Goal: Check status: Check status

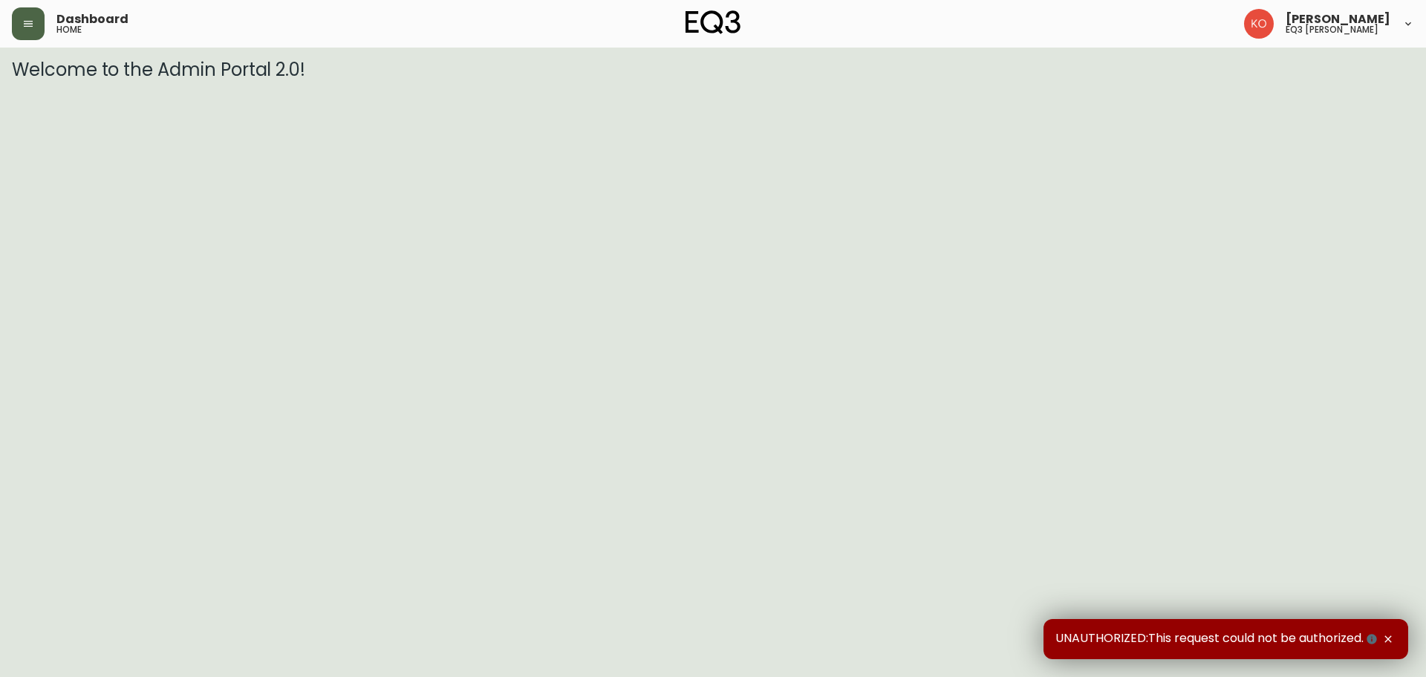
click at [41, 25] on button "button" at bounding box center [28, 23] width 33 height 33
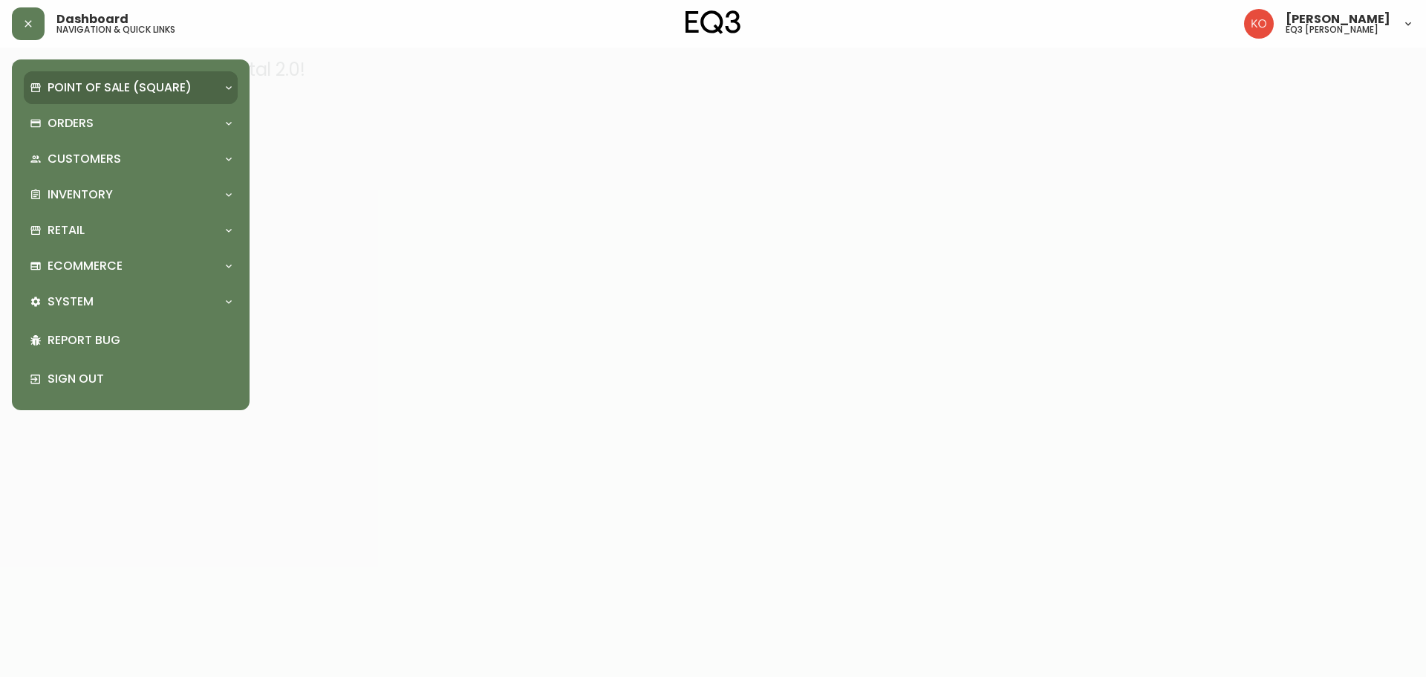
click at [88, 80] on p "Point of Sale (Square)" at bounding box center [120, 87] width 144 height 16
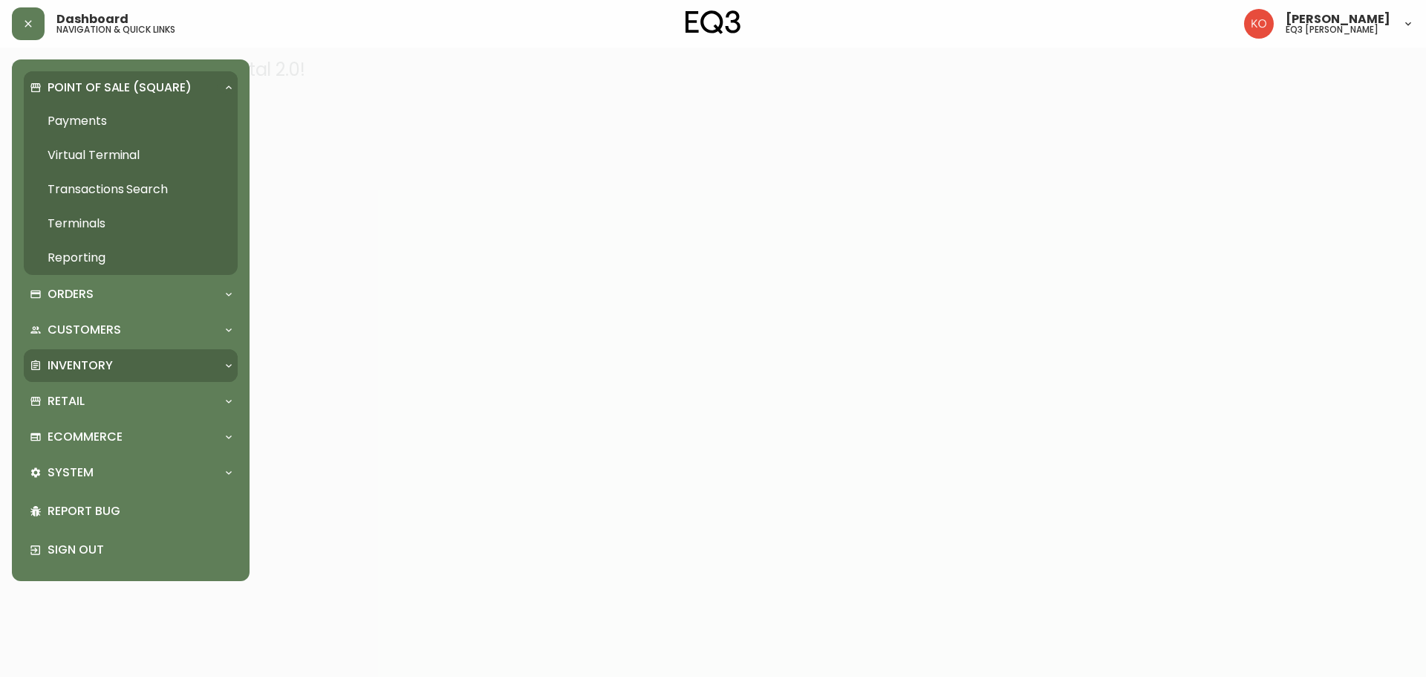
click at [78, 372] on p "Inventory" at bounding box center [80, 365] width 65 height 16
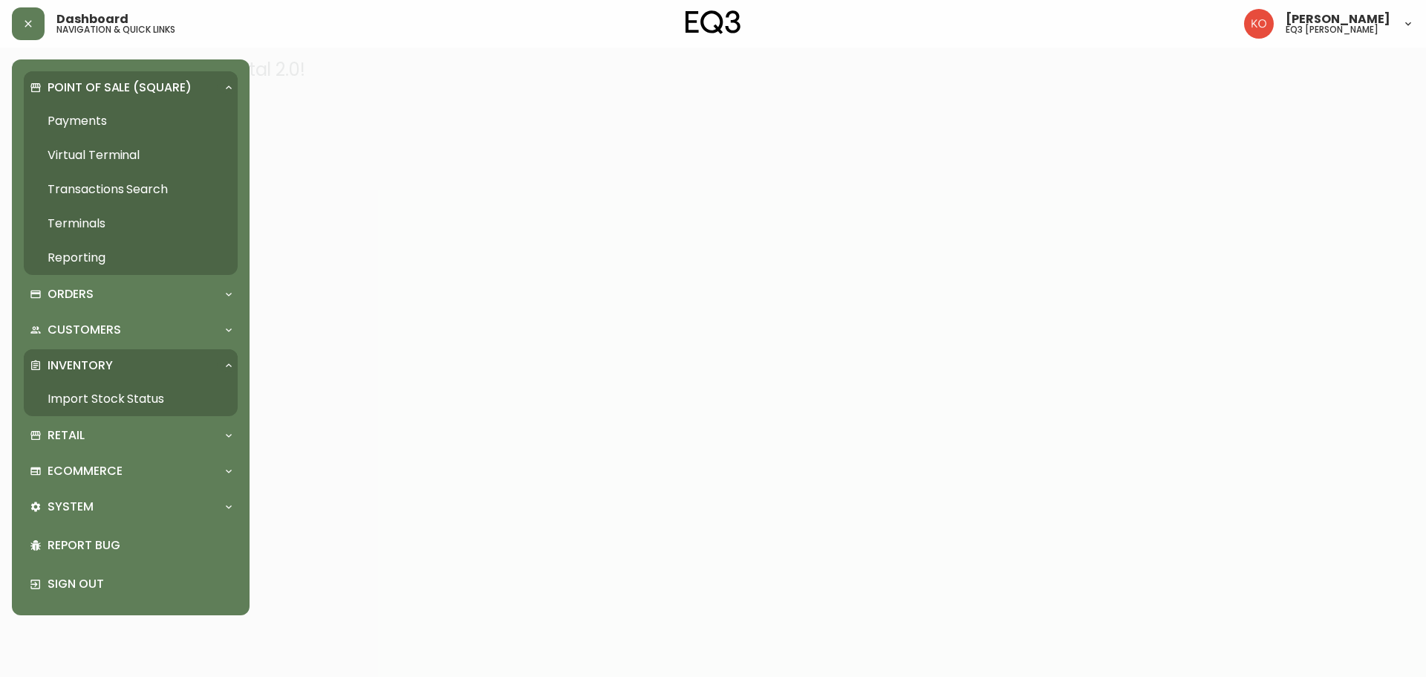
click at [76, 397] on link "Import Stock Status" at bounding box center [131, 399] width 214 height 34
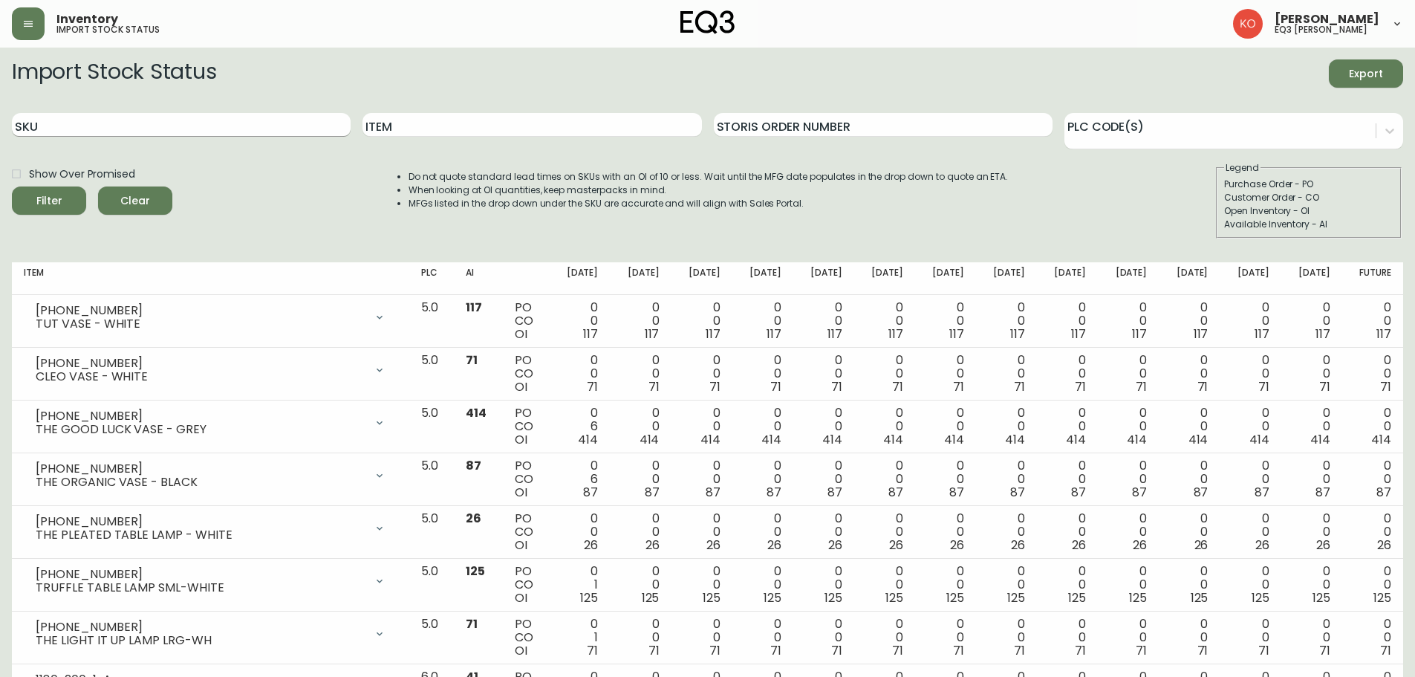
click at [201, 123] on input "SKU" at bounding box center [181, 125] width 339 height 24
paste input "[PHONE_NUMBER]"
type input "[PHONE_NUMBER]"
click at [12, 186] on button "Filter" at bounding box center [49, 200] width 74 height 28
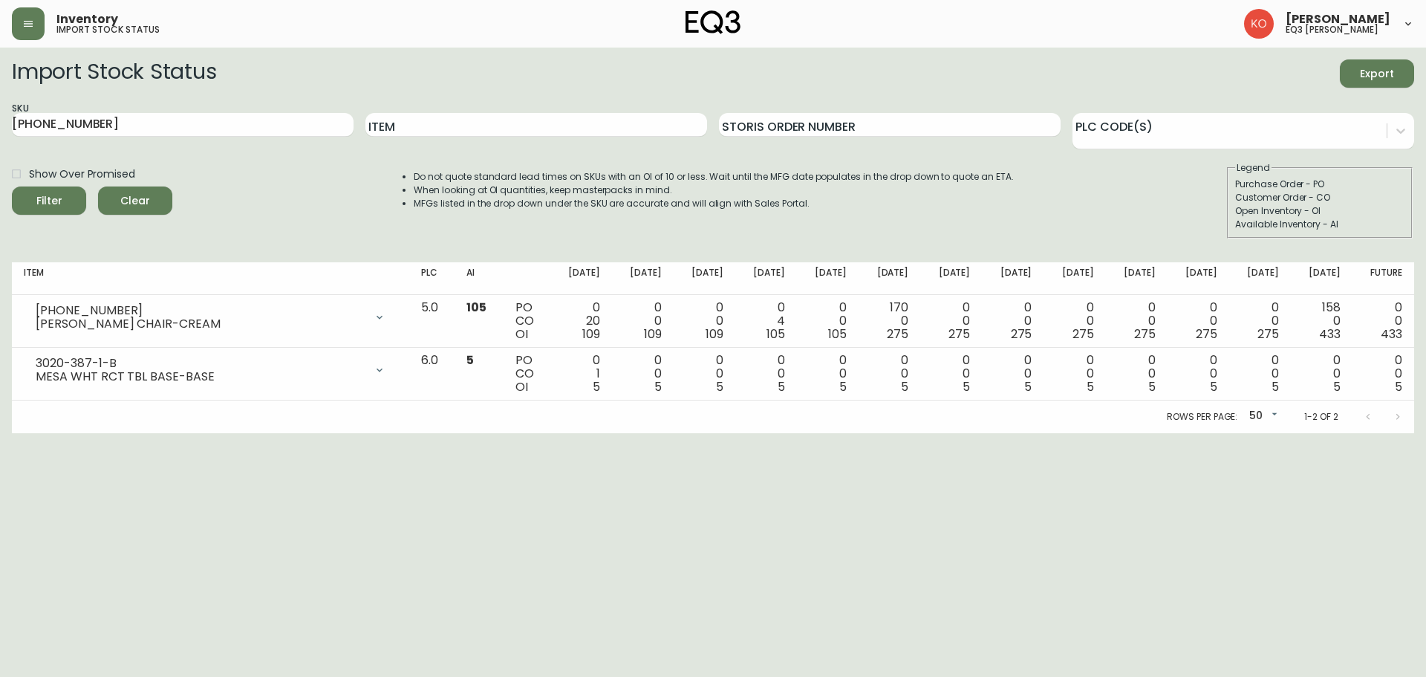
click at [605, 433] on html "Inventory import stock status [PERSON_NAME] eq3 laval - [PERSON_NAME] Import St…" at bounding box center [713, 216] width 1426 height 433
